Goal: Communication & Community: Answer question/provide support

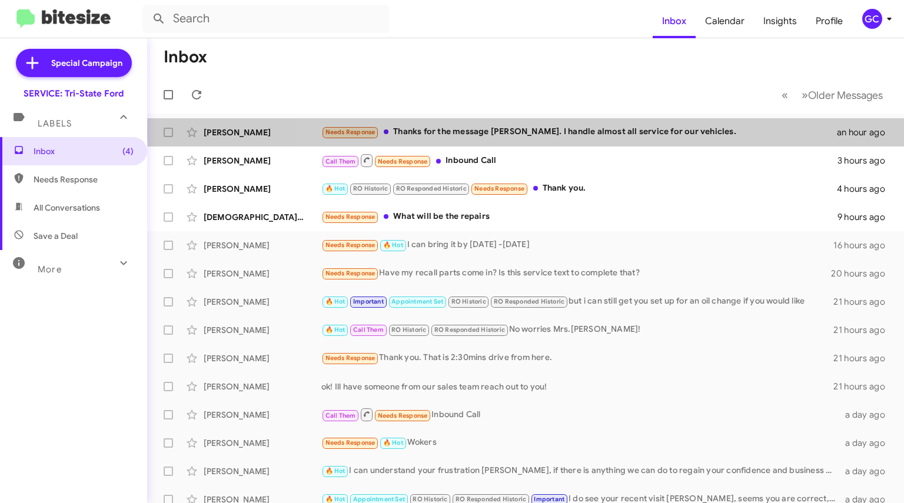
click at [698, 132] on div "Needs Response Thanks for the message [PERSON_NAME]. I handle almost all servic…" at bounding box center [580, 132] width 516 height 14
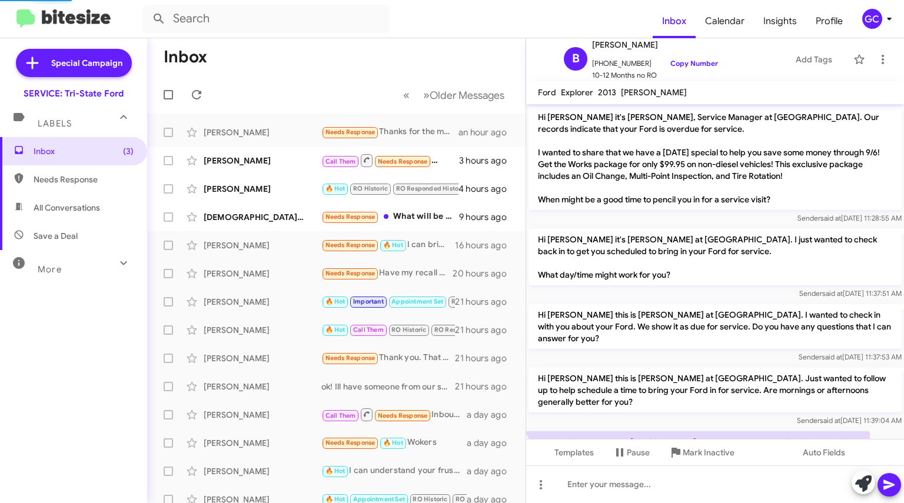
scroll to position [32, 0]
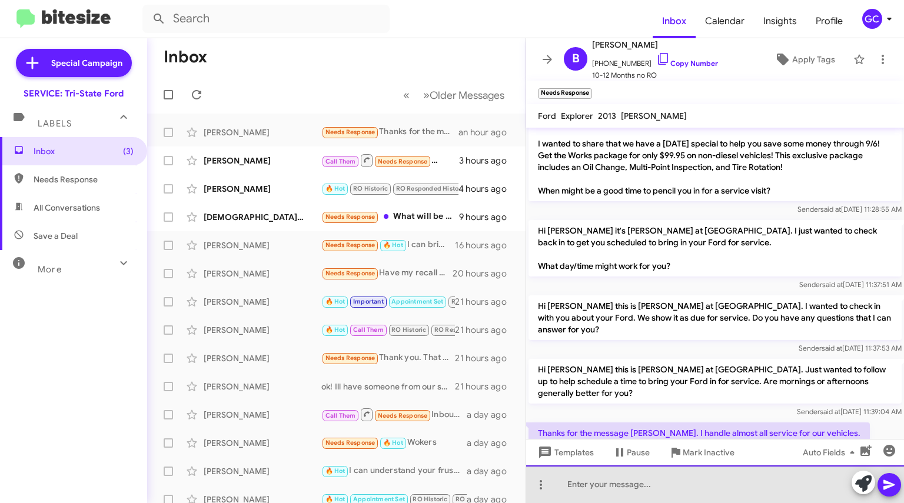
click at [580, 492] on div at bounding box center [715, 485] width 378 height 38
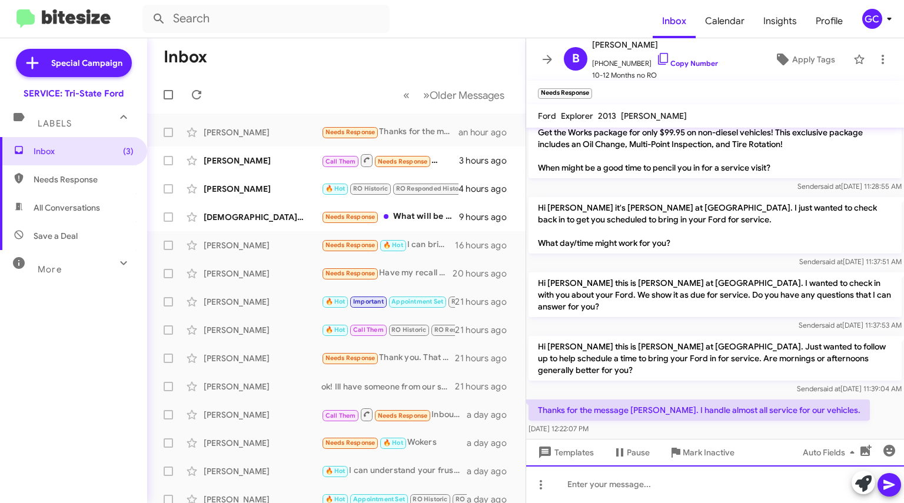
scroll to position [56, 0]
click at [691, 482] on div at bounding box center [715, 485] width 378 height 38
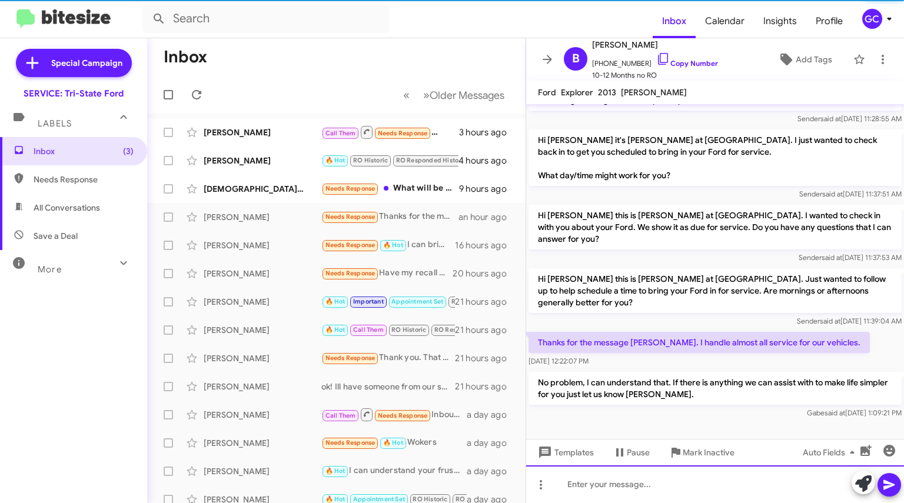
scroll to position [87, 0]
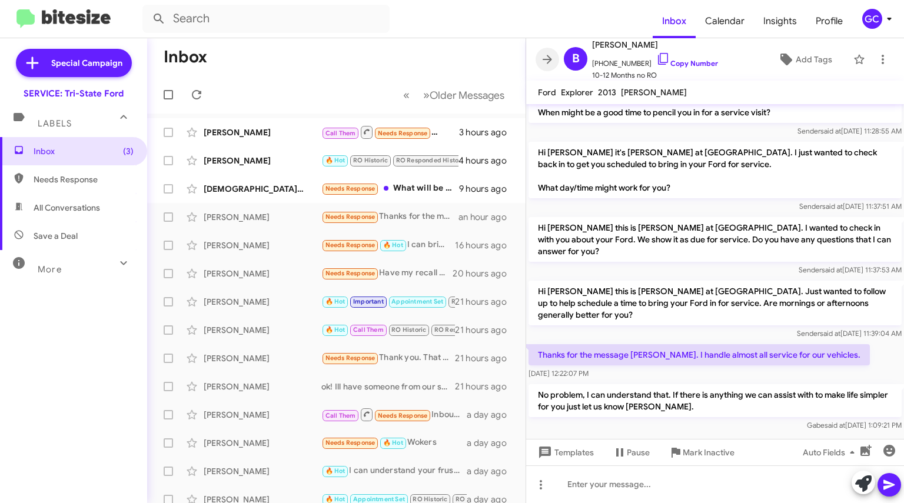
click at [543, 62] on icon at bounding box center [548, 59] width 14 height 14
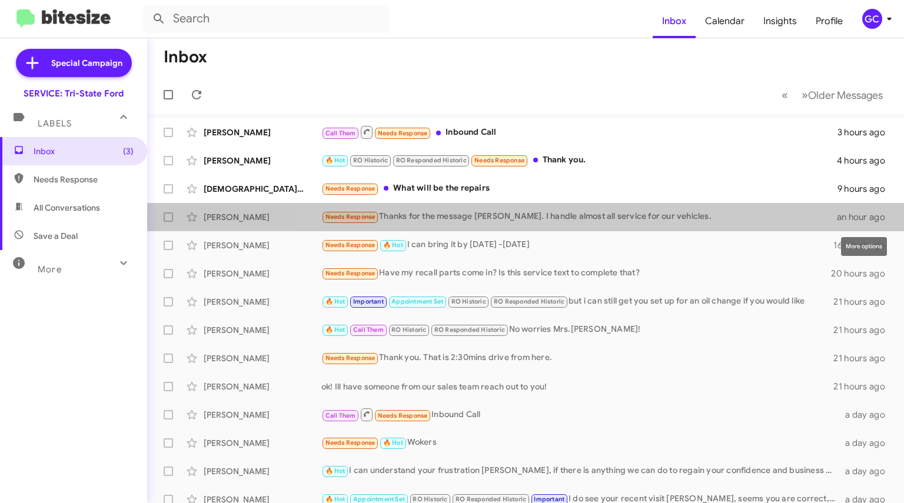
click at [0, 0] on icon at bounding box center [0, 0] width 0 height 0
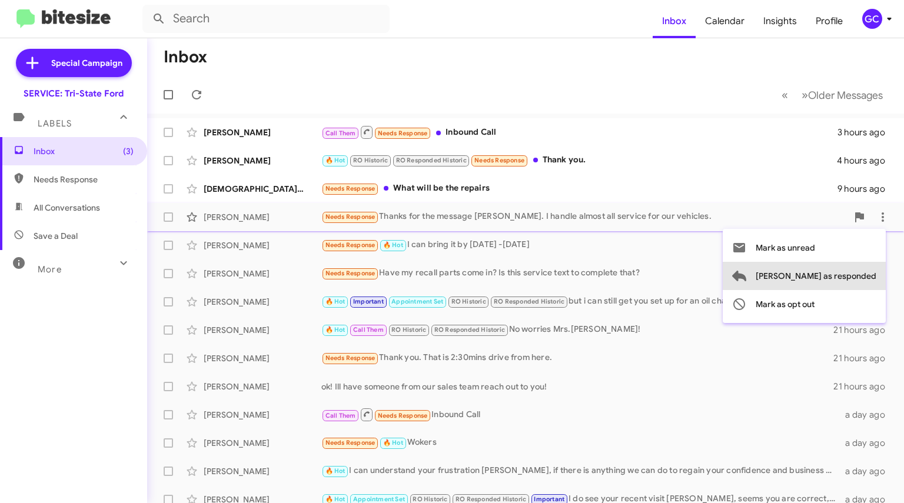
click at [859, 276] on span "[PERSON_NAME] as responded" at bounding box center [816, 276] width 121 height 28
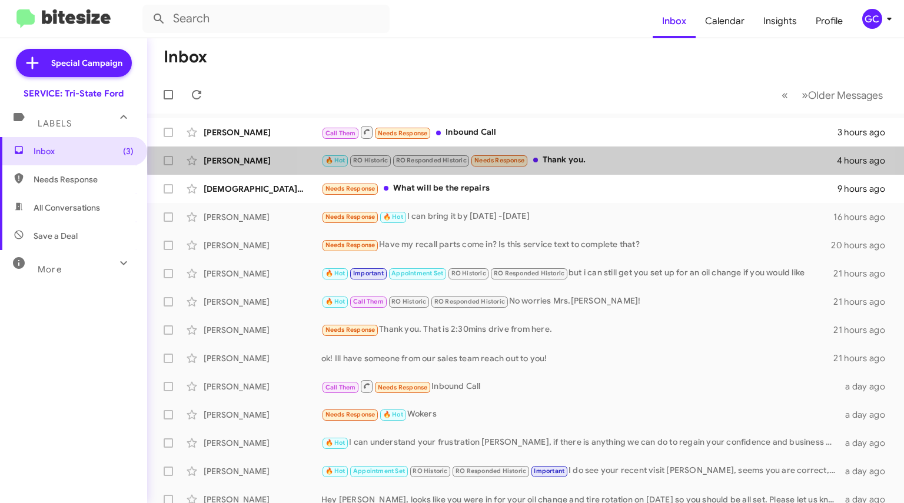
click at [597, 162] on div "🔥 Hot RO Historic RO Responded Historic Needs Response Thank you." at bounding box center [580, 161] width 516 height 14
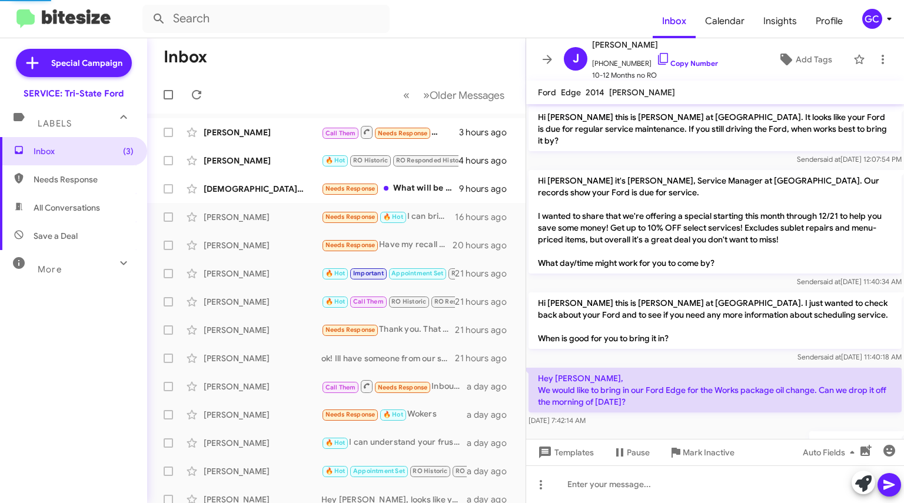
scroll to position [700, 0]
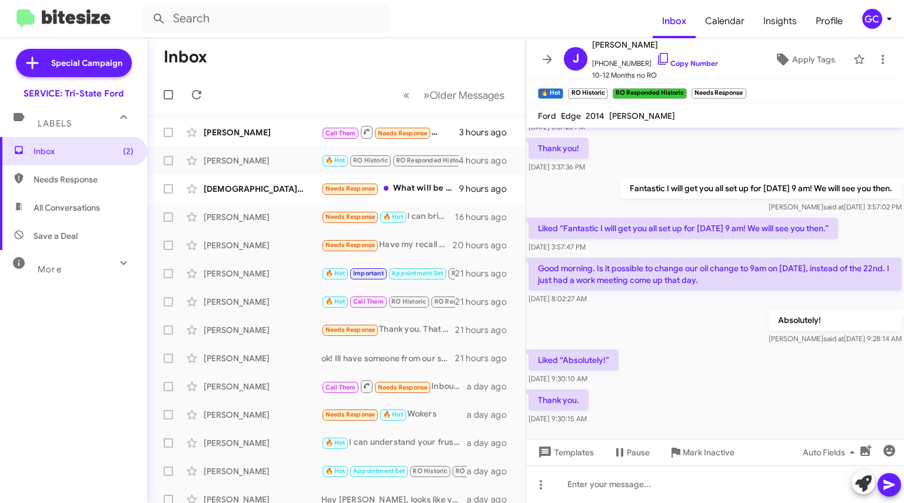
click at [667, 58] on span "[PHONE_NUMBER] Copy Number" at bounding box center [655, 61] width 126 height 18
click at [681, 64] on link "Copy Number" at bounding box center [688, 63] width 62 height 9
click at [876, 56] on icon at bounding box center [883, 59] width 14 height 14
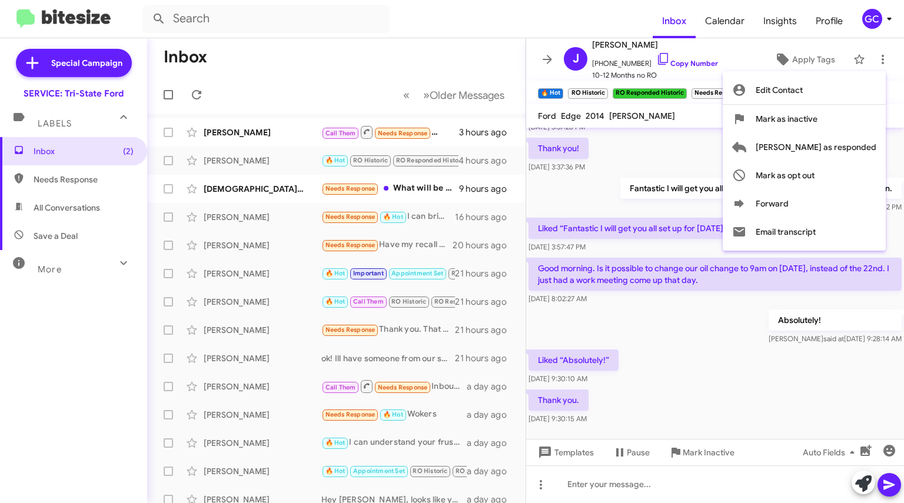
click at [826, 146] on span "[PERSON_NAME] as responded" at bounding box center [816, 147] width 121 height 28
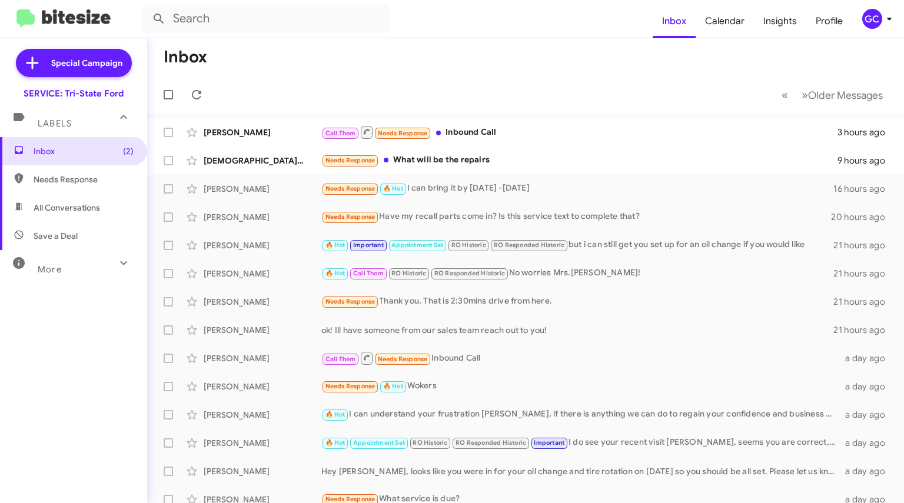
click at [535, 88] on mat-toolbar-row "« Previous » Next Older Messages" at bounding box center [525, 95] width 757 height 38
click at [473, 165] on div "Needs Response What will be the repairs" at bounding box center [580, 161] width 516 height 14
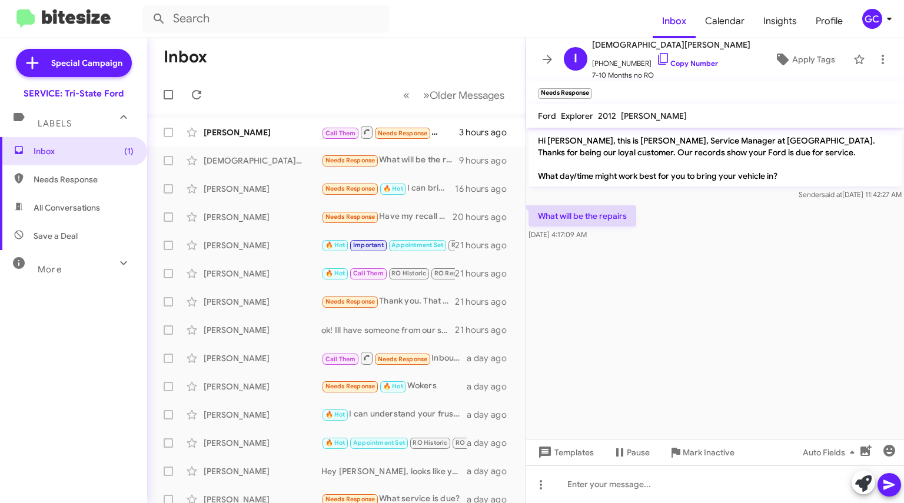
click at [667, 59] on link "Copy Number" at bounding box center [688, 63] width 62 height 9
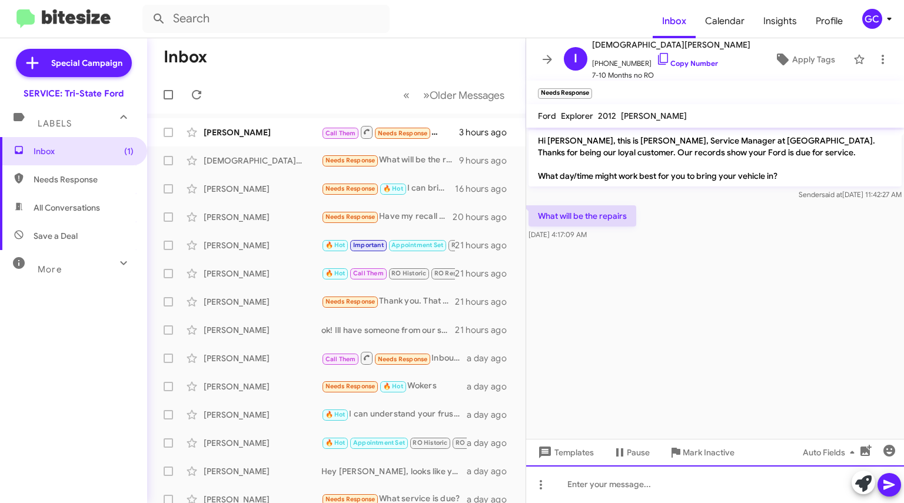
click at [617, 485] on div at bounding box center [715, 485] width 378 height 38
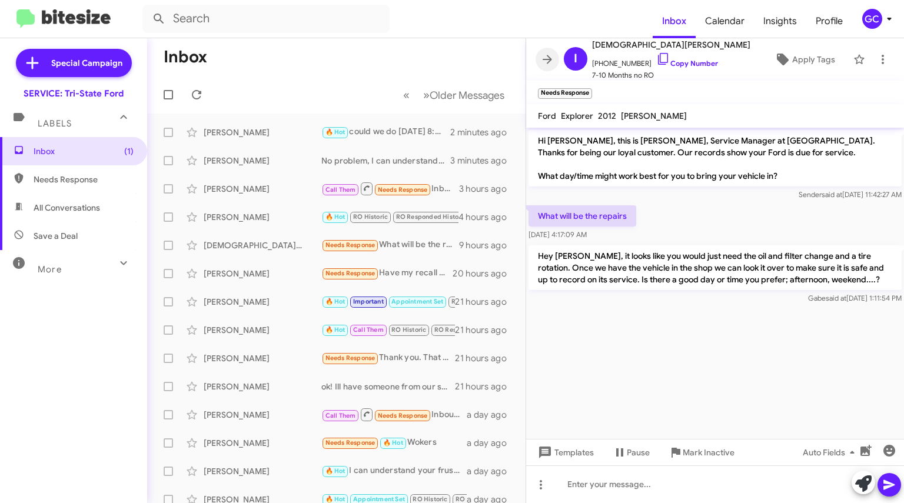
click at [541, 54] on icon at bounding box center [548, 59] width 14 height 14
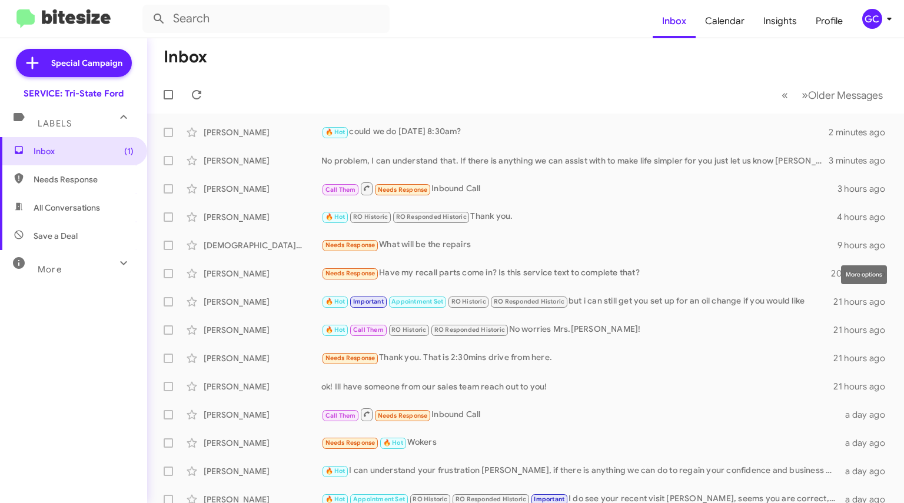
click at [0, 0] on icon at bounding box center [0, 0] width 0 height 0
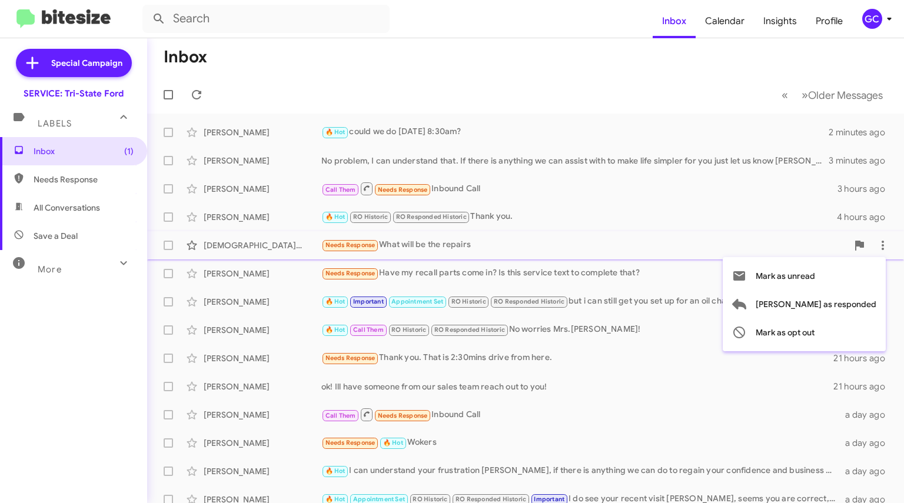
click at [816, 305] on span "[PERSON_NAME] as responded" at bounding box center [816, 304] width 121 height 28
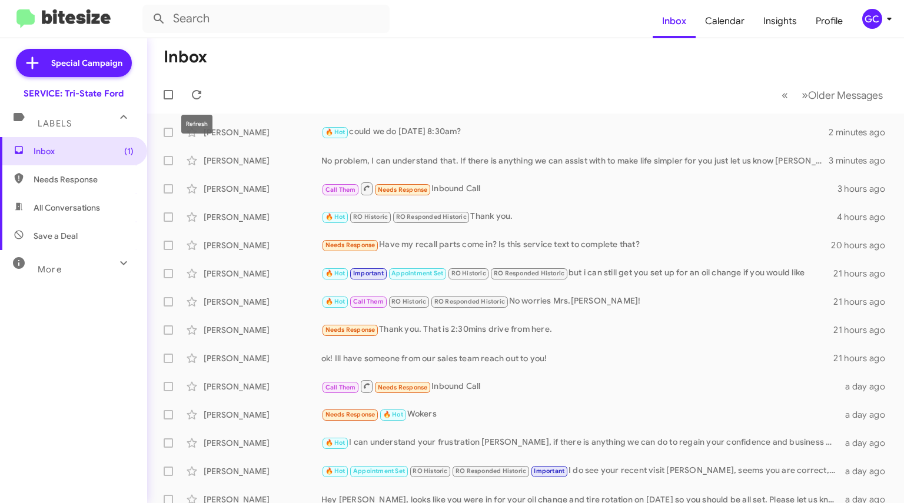
click at [197, 95] on icon at bounding box center [197, 95] width 14 height 14
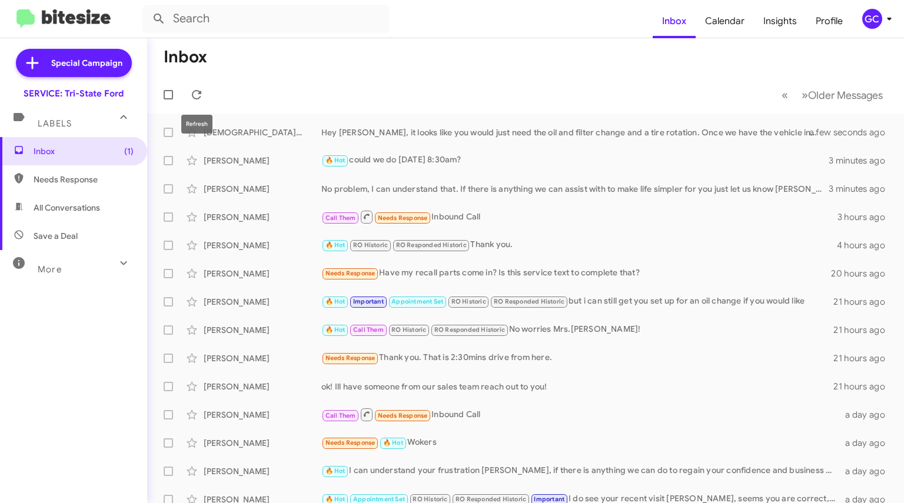
click at [188, 92] on span at bounding box center [197, 95] width 24 height 14
